Goal: Task Accomplishment & Management: Manage account settings

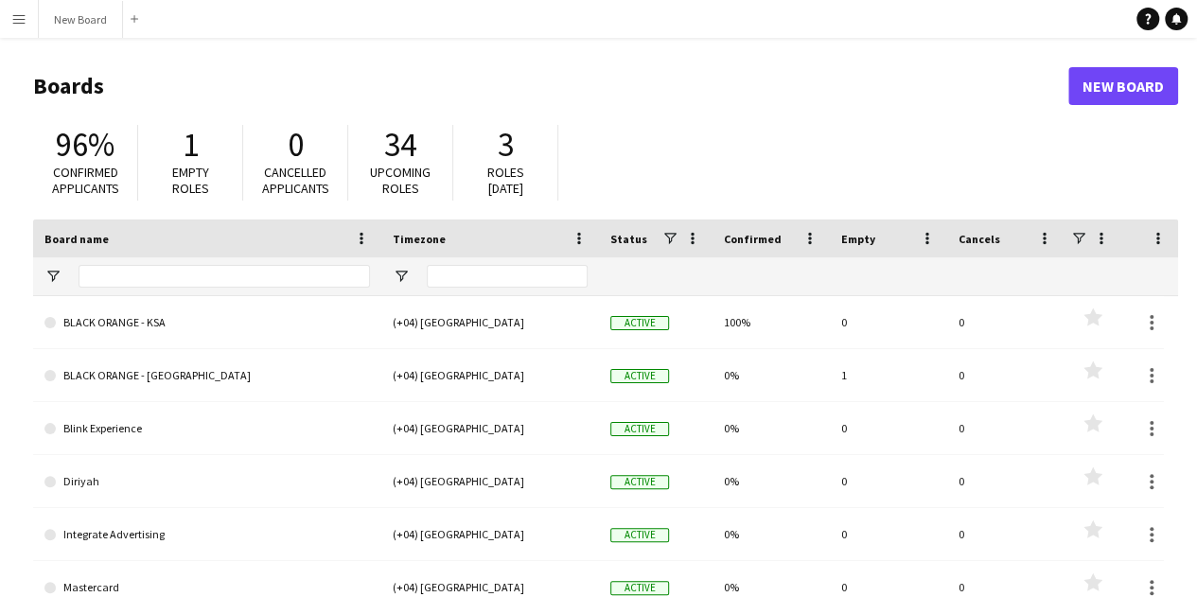
click at [17, 18] on app-icon "Menu" at bounding box center [18, 18] width 15 height 15
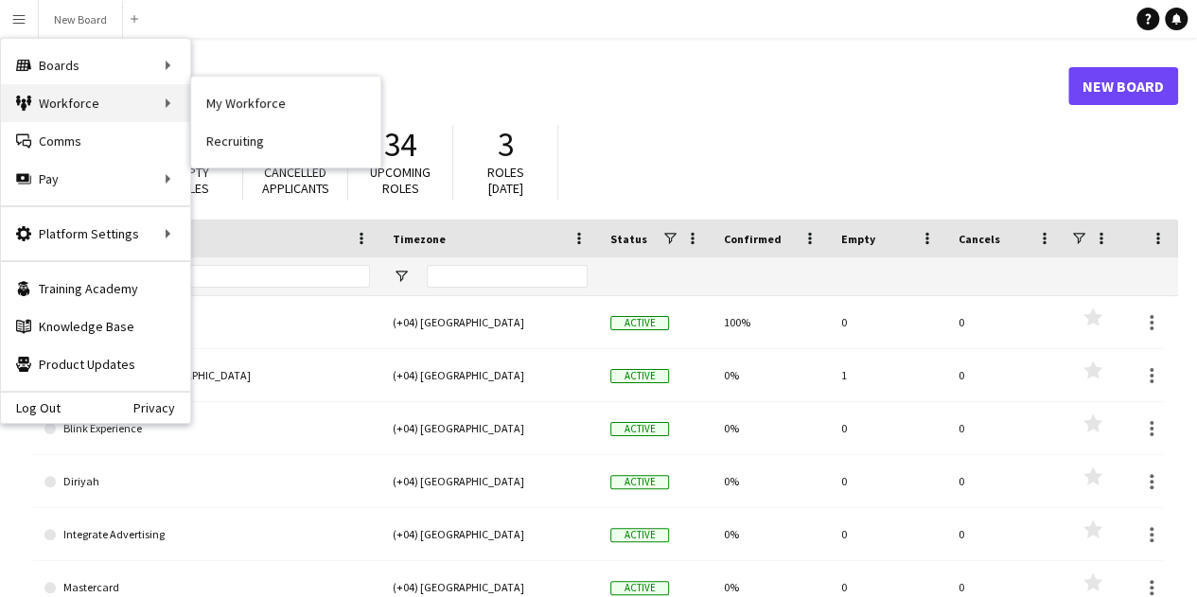
click at [64, 102] on div "Workforce Workforce" at bounding box center [95, 103] width 189 height 38
click at [155, 99] on div "Workforce Workforce" at bounding box center [95, 103] width 189 height 38
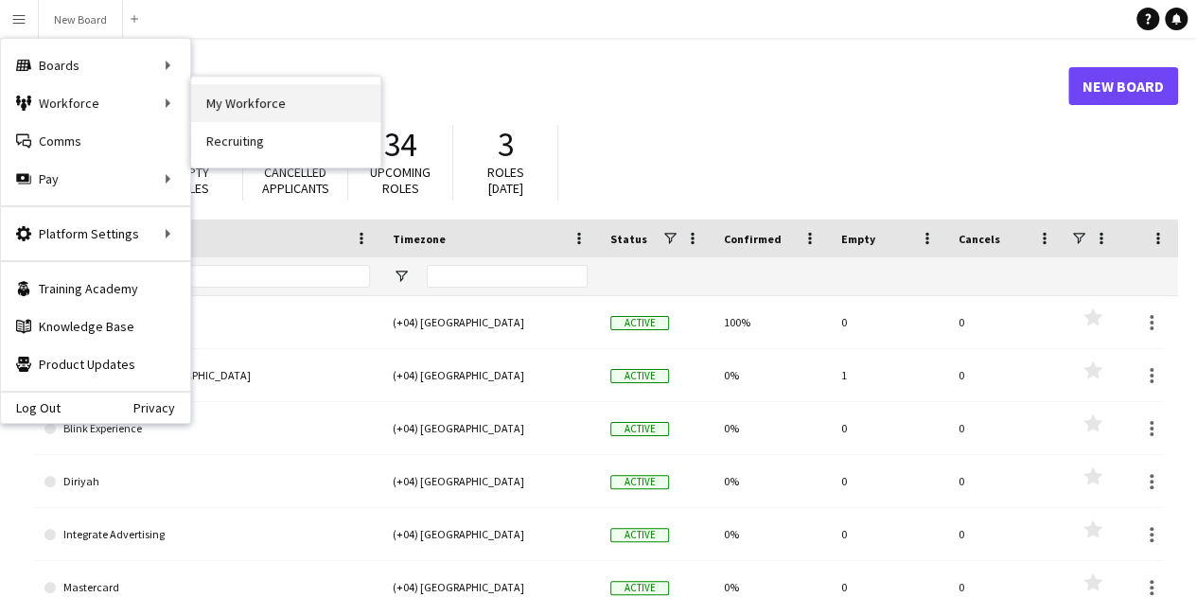
click at [248, 101] on link "My Workforce" at bounding box center [285, 103] width 189 height 38
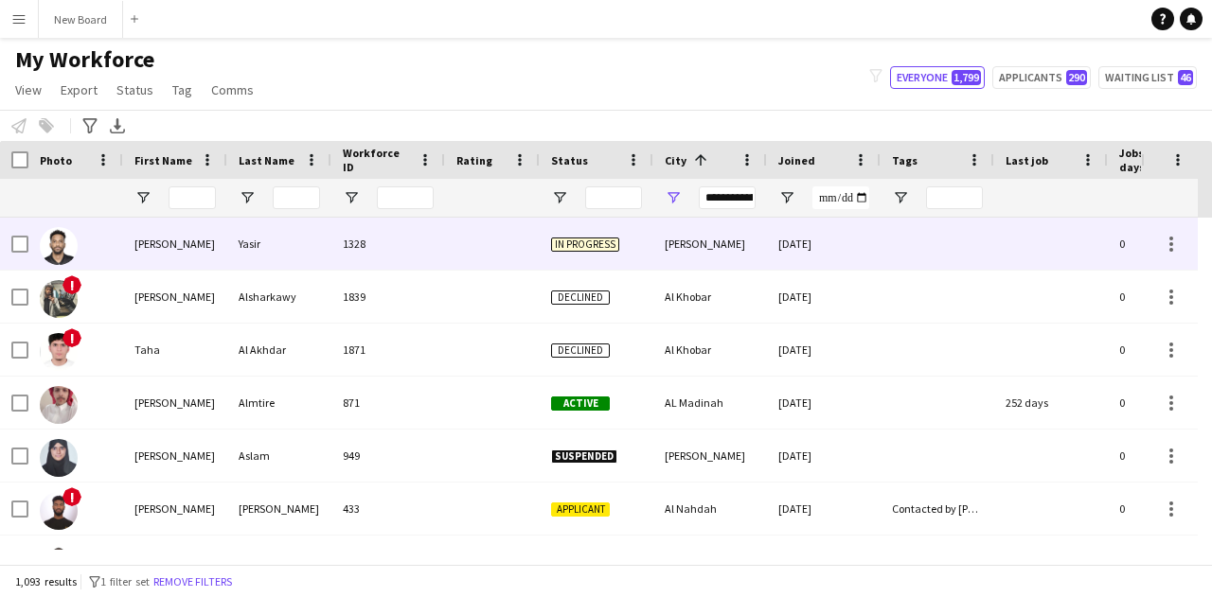
click at [157, 241] on div "[PERSON_NAME]" at bounding box center [175, 244] width 104 height 52
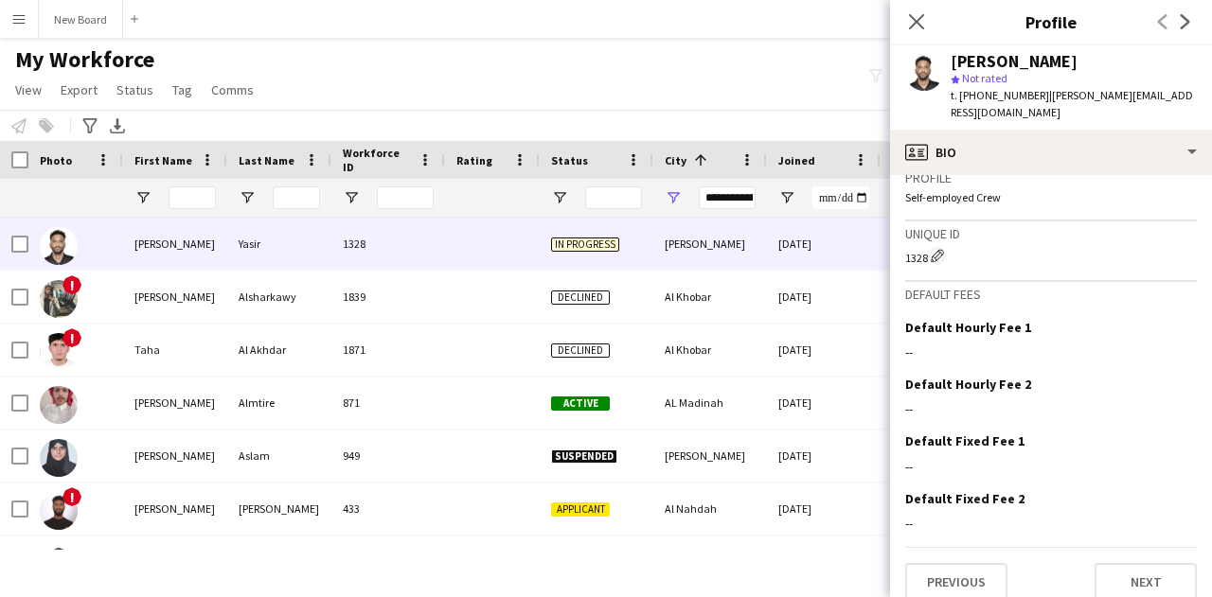
scroll to position [841, 0]
click at [1181, 317] on app-icon "Edit this field" at bounding box center [1188, 324] width 15 height 15
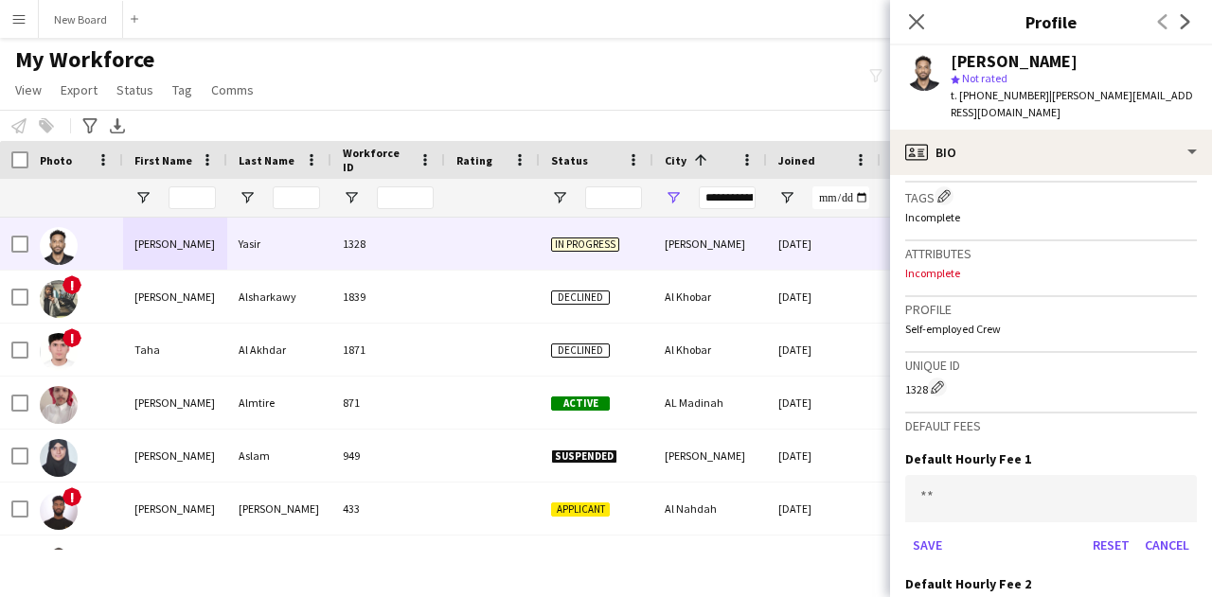
scroll to position [703, 0]
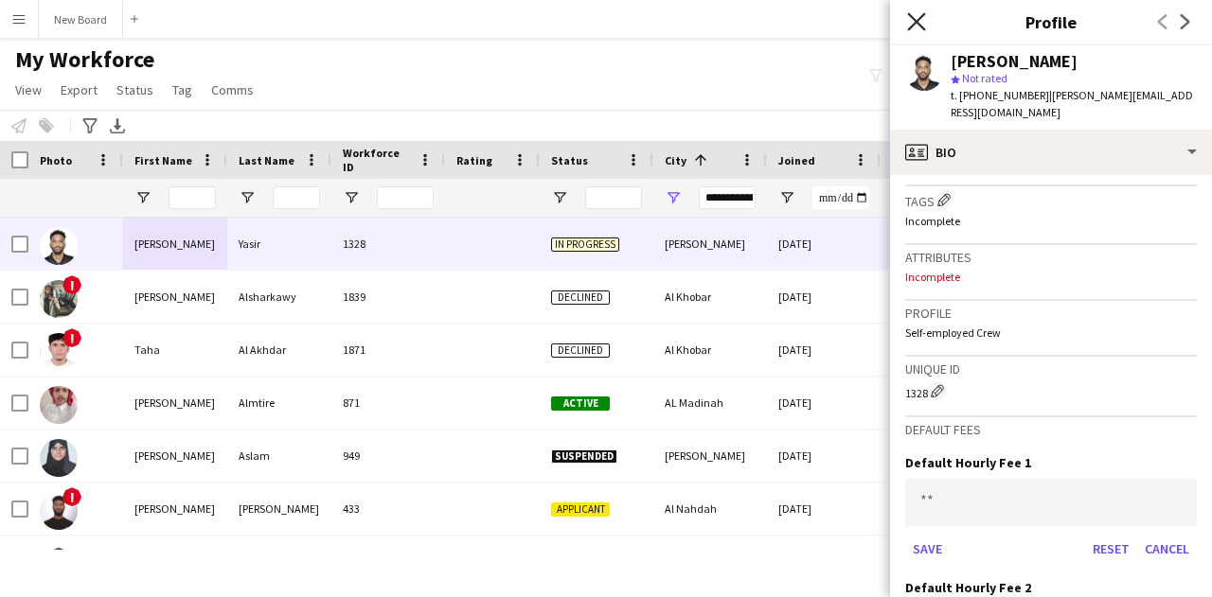
click at [911, 24] on icon "Close pop-in" at bounding box center [916, 21] width 18 height 18
